Goal: Task Accomplishment & Management: Complete application form

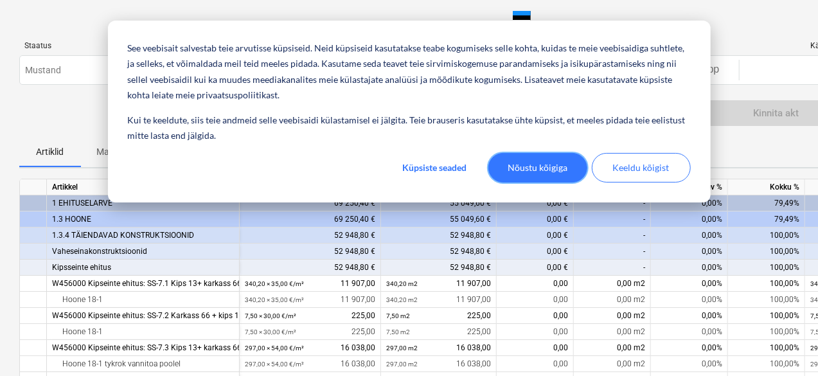
click at [555, 172] on font "Nõustu kõigiga" at bounding box center [538, 168] width 60 height 16
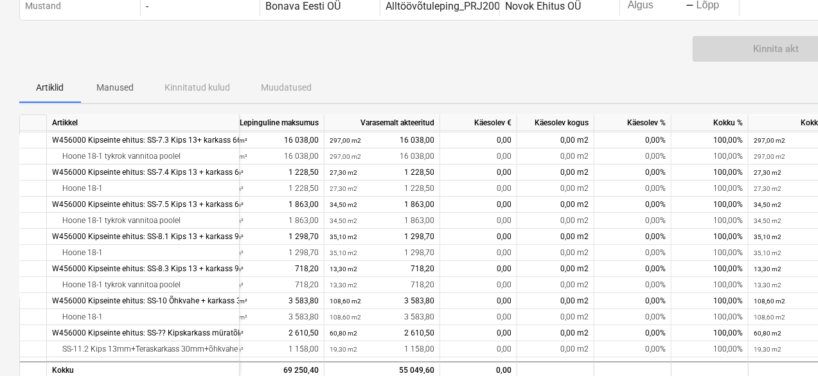
scroll to position [143, 48]
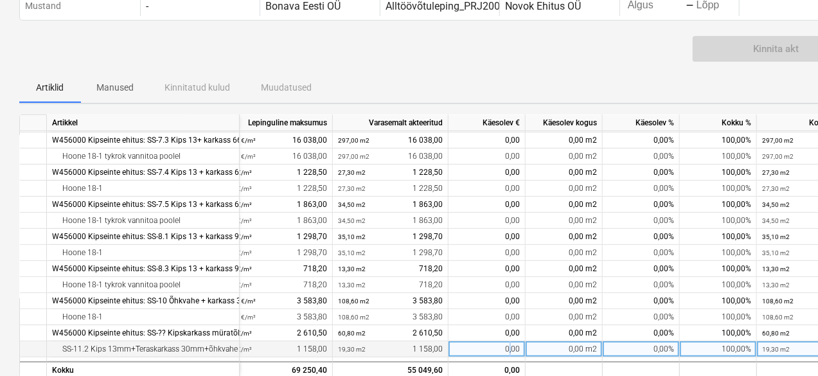
click at [512, 356] on div "0,00" at bounding box center [486, 349] width 77 height 16
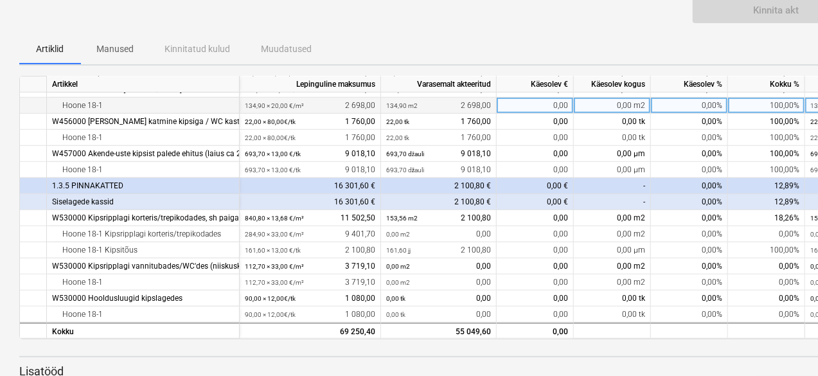
scroll to position [129, 0]
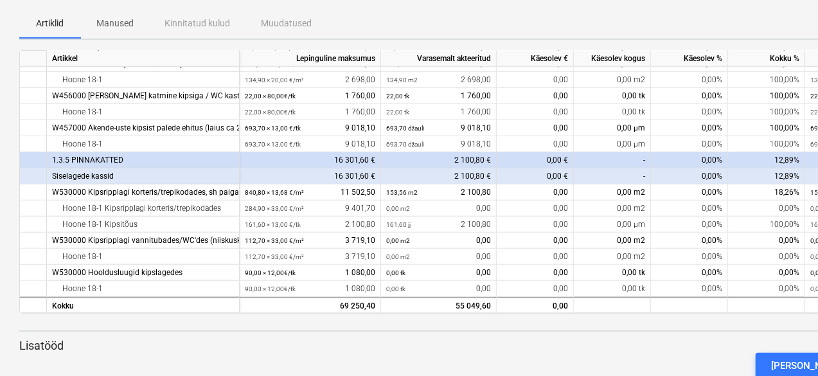
click at [464, 313] on div "klaviatuuri_alla_nool Artikkel Lepinguline maksumus Varasemalt akteeritud Käeso…" at bounding box center [439, 181] width 840 height 263
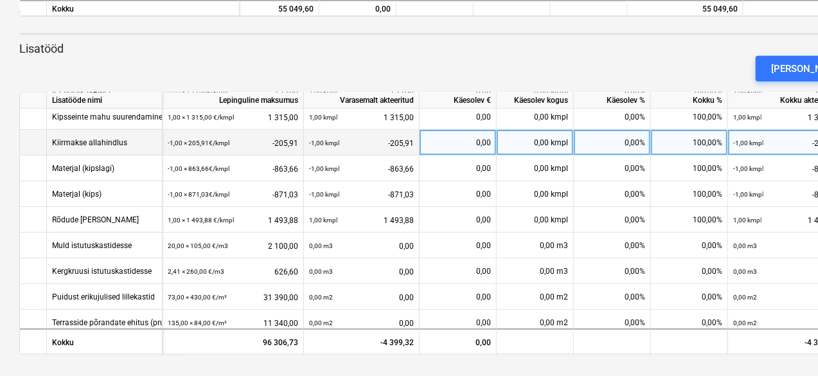
scroll to position [220, 0]
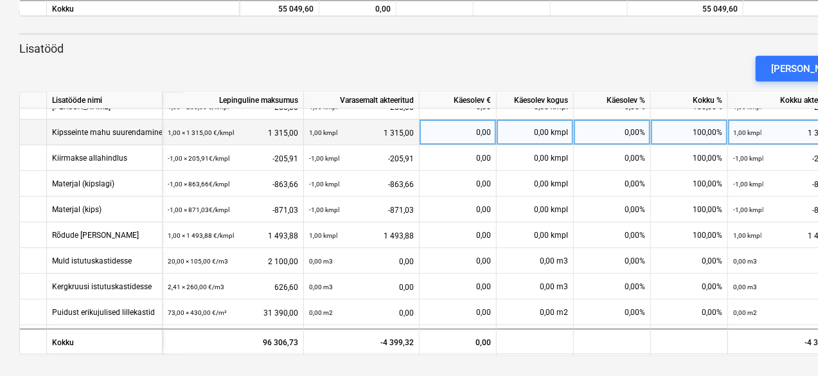
click at [134, 134] on font "Kipsseinte mahu suurendamine" at bounding box center [107, 132] width 111 height 9
click at [136, 134] on font "Kipsseinte mahu suurendamine" at bounding box center [107, 132] width 111 height 9
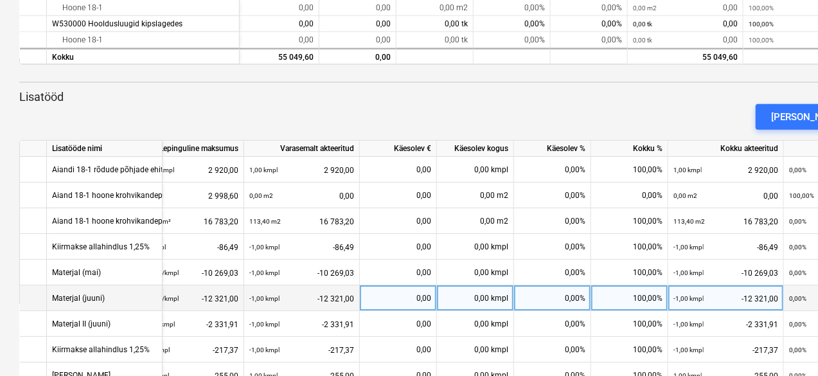
scroll to position [361, 0]
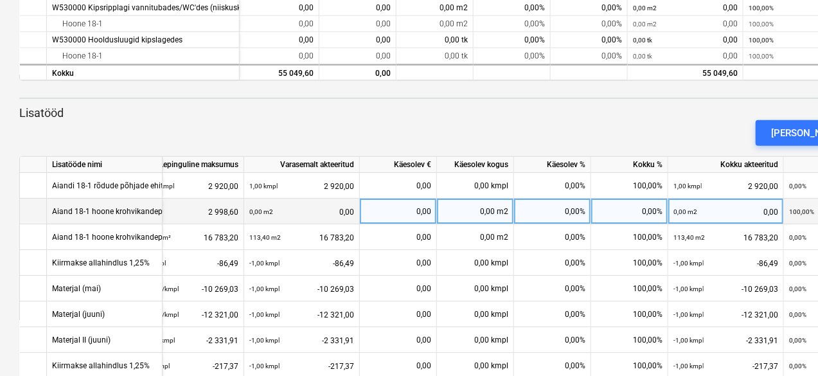
click at [484, 211] on font "0,00" at bounding box center [487, 211] width 15 height 9
type input "100"
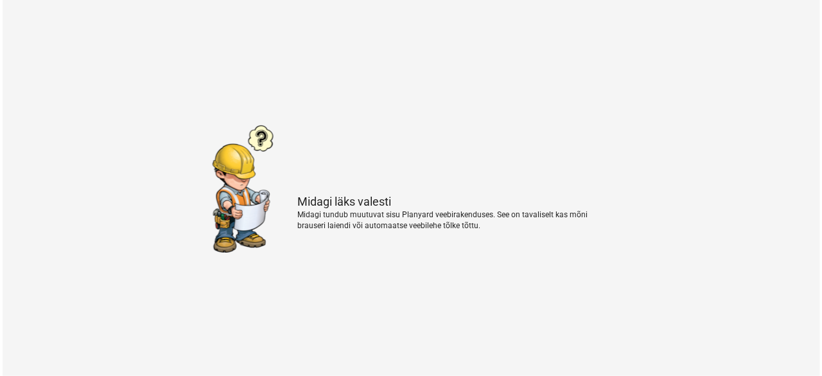
scroll to position [0, 0]
